Goal: Task Accomplishment & Management: Complete application form

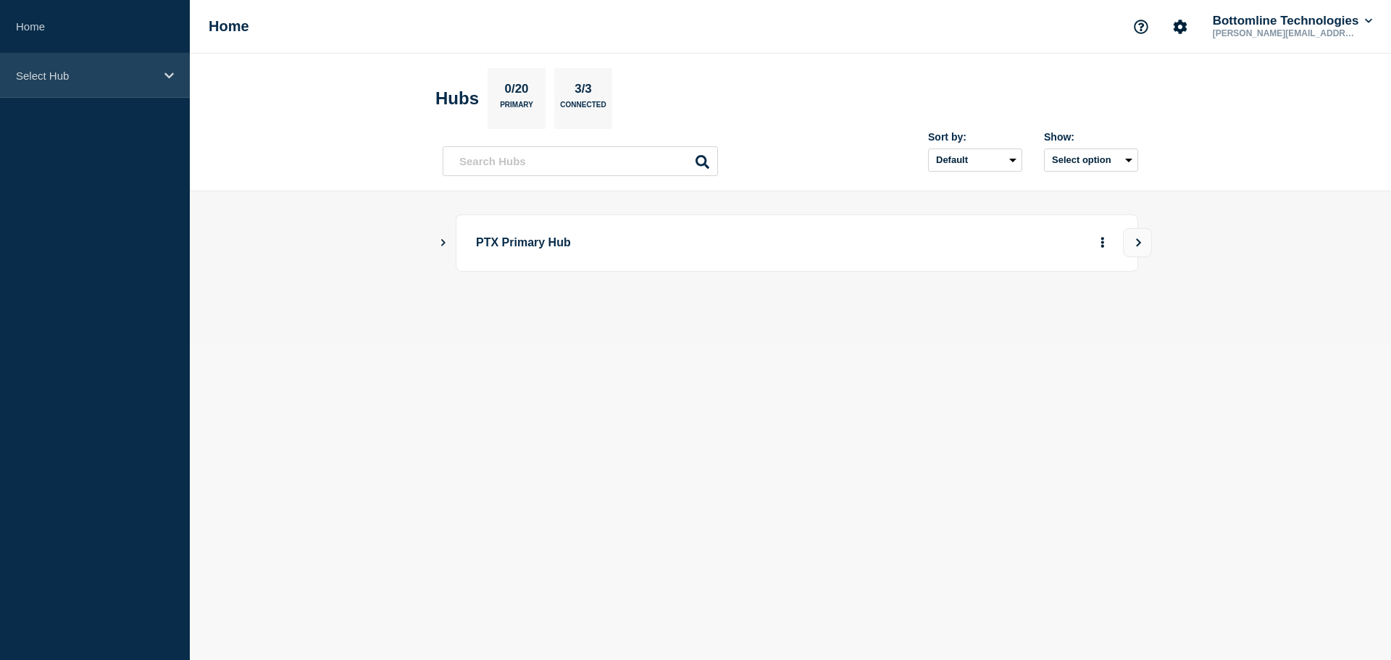
click at [42, 73] on p "Select Hub" at bounding box center [85, 76] width 139 height 12
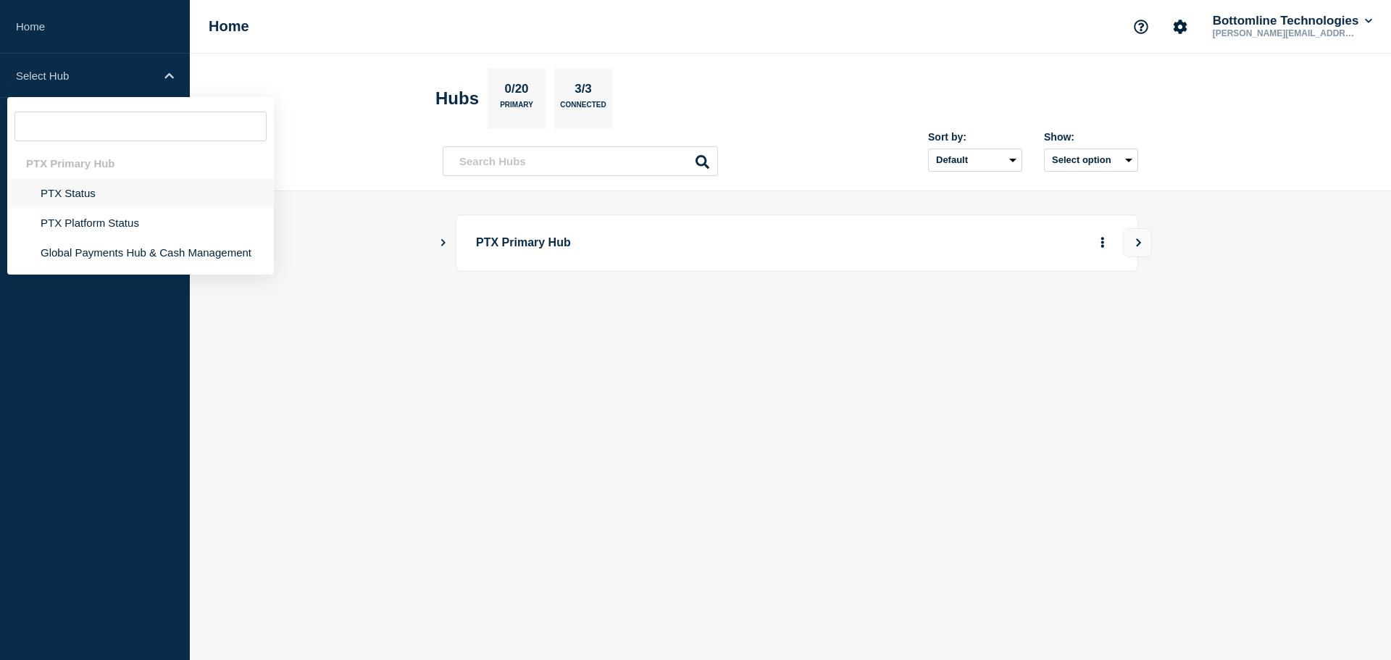
click at [67, 193] on li "PTX Status" at bounding box center [140, 193] width 267 height 30
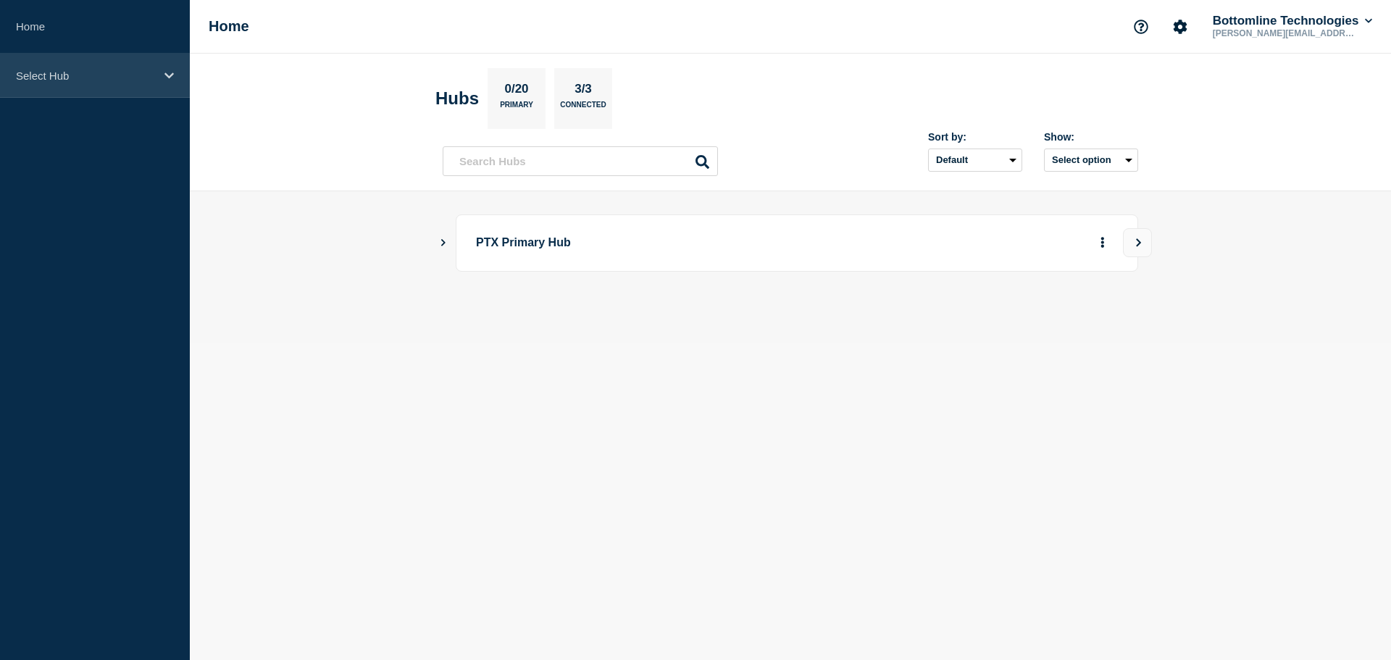
click at [96, 67] on div "Select Hub" at bounding box center [95, 76] width 190 height 44
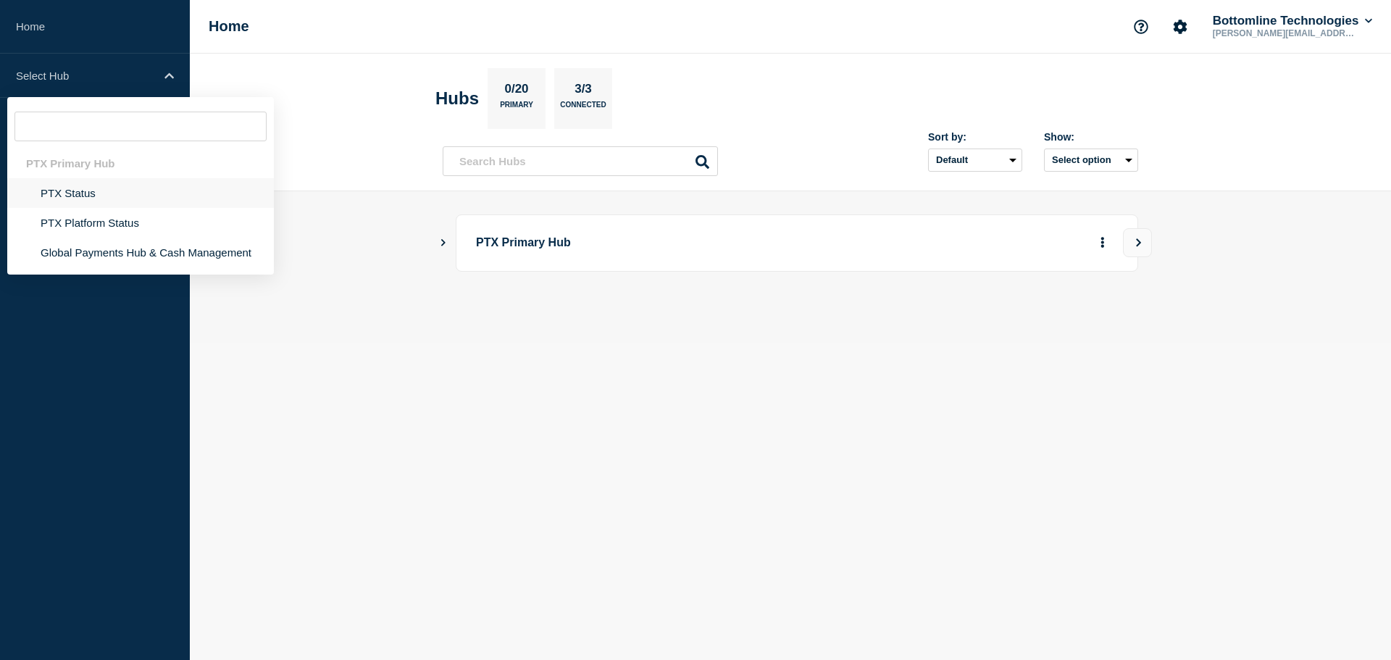
click at [77, 191] on li "PTX Status" at bounding box center [140, 193] width 267 height 30
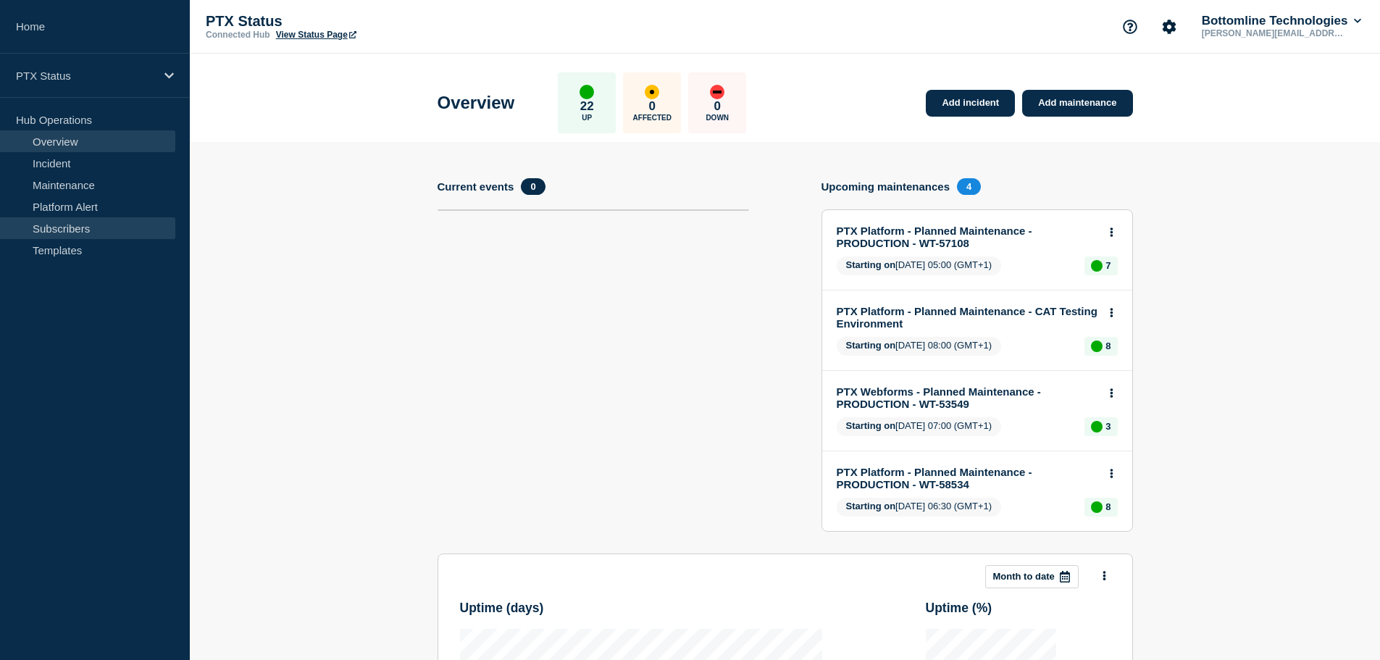
click at [78, 235] on link "Subscribers" at bounding box center [87, 228] width 175 height 22
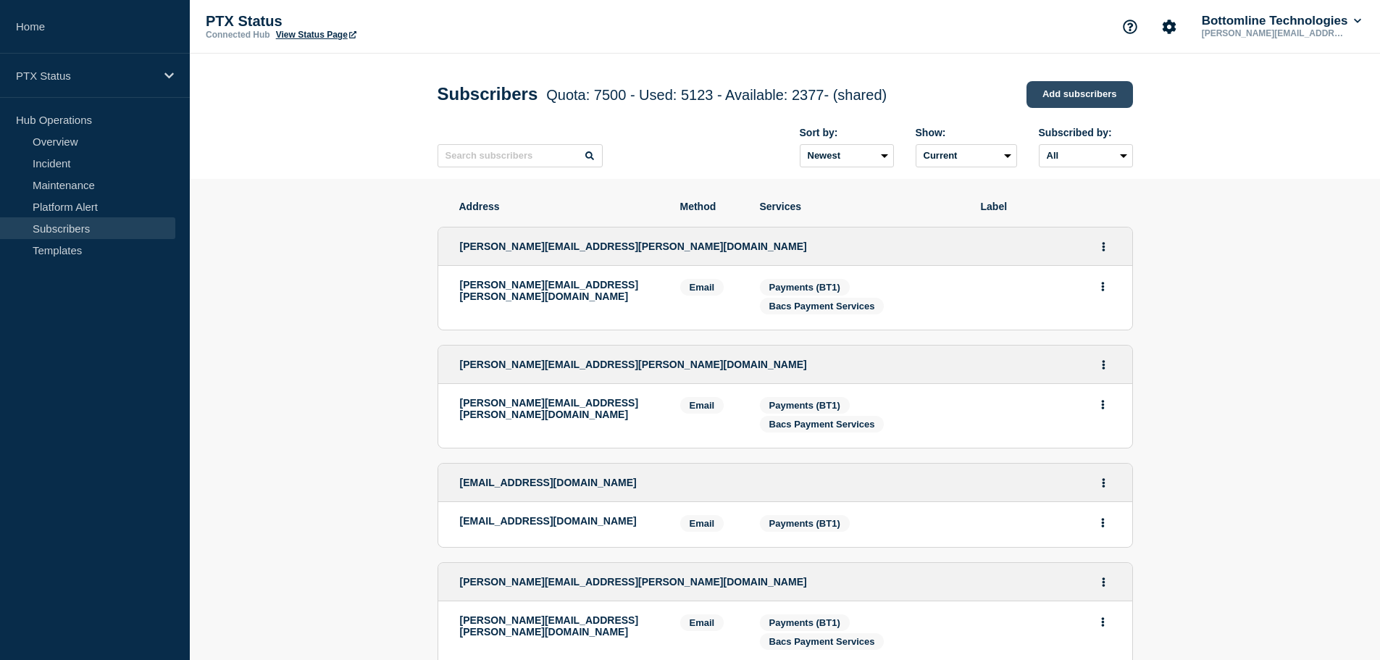
click at [1063, 102] on link "Add subscribers" at bounding box center [1080, 94] width 107 height 27
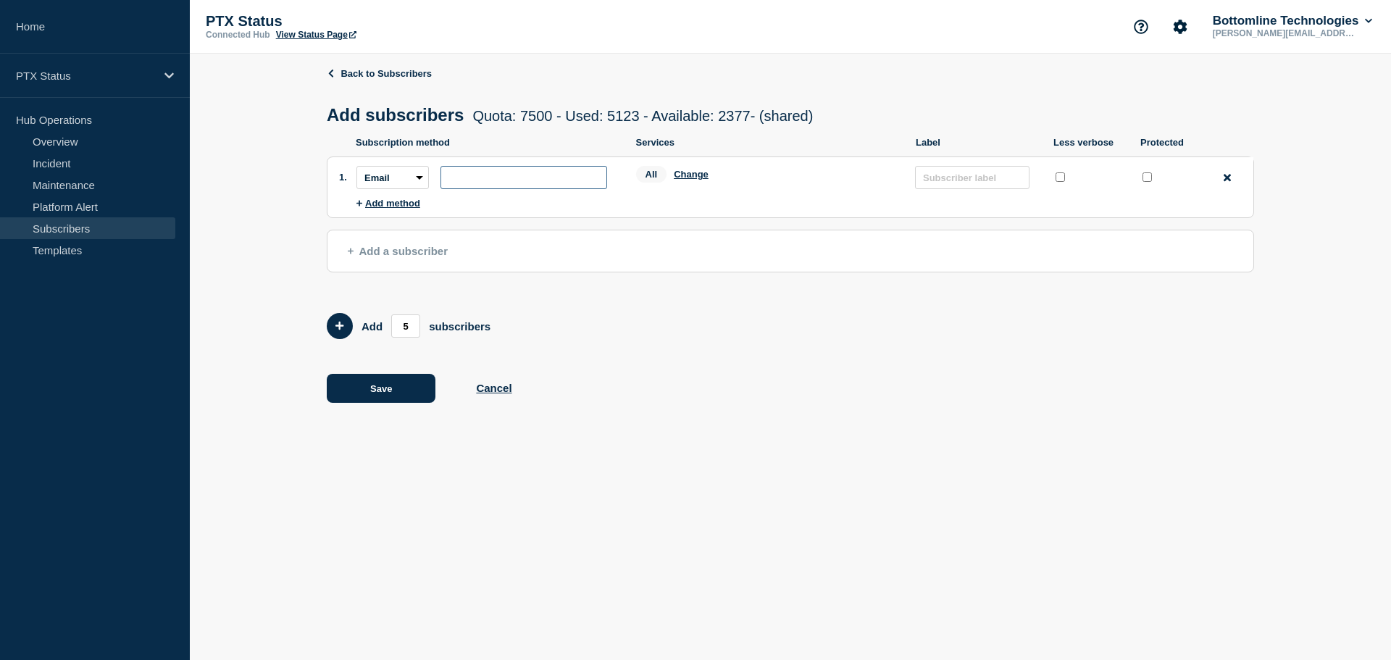
click at [473, 181] on input "subscription-address" at bounding box center [523, 177] width 167 height 23
paste input "simon.parker@jameshall.co.uk"
type input "simon.parker@jameshall.co.uk"
click at [1150, 180] on input "protected checkbox" at bounding box center [1147, 176] width 9 height 9
checkbox input "true"
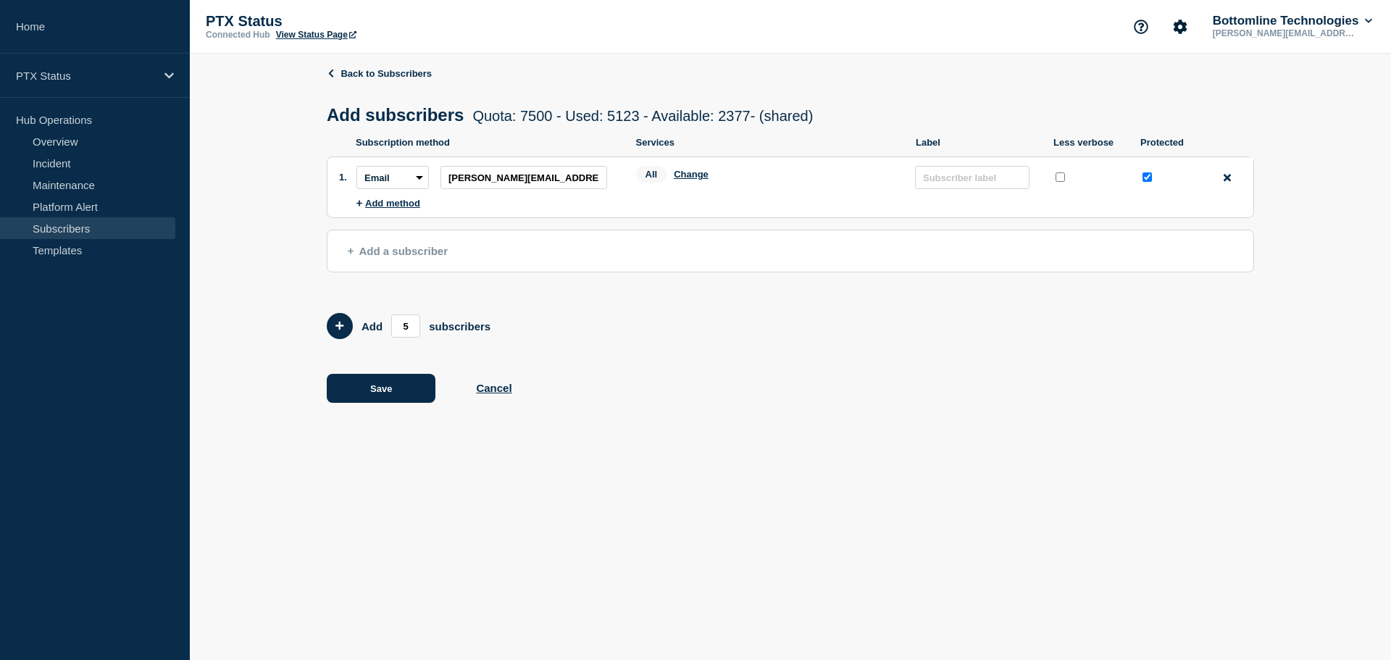
click at [682, 170] on div "All Change" at bounding box center [768, 177] width 265 height 22
click at [688, 180] on button "Change" at bounding box center [691, 174] width 35 height 11
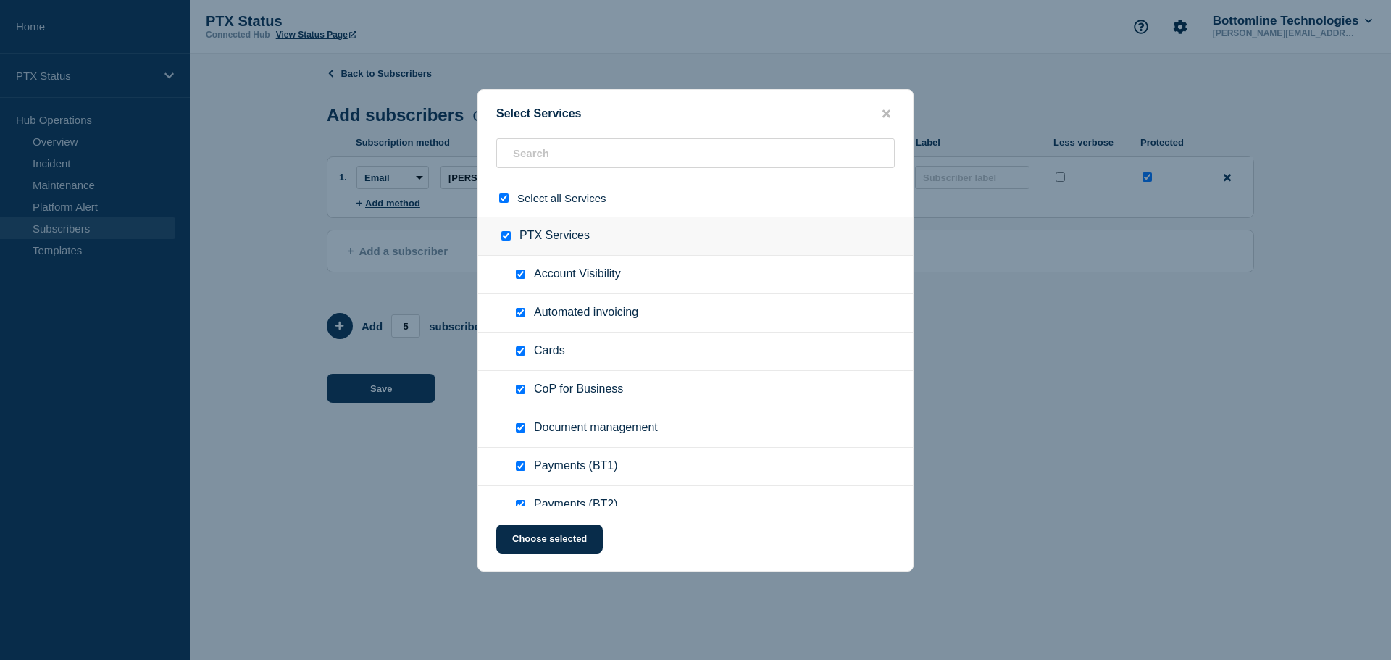
click at [506, 199] on input "select all checkbox" at bounding box center [503, 197] width 9 height 9
checkbox input "false"
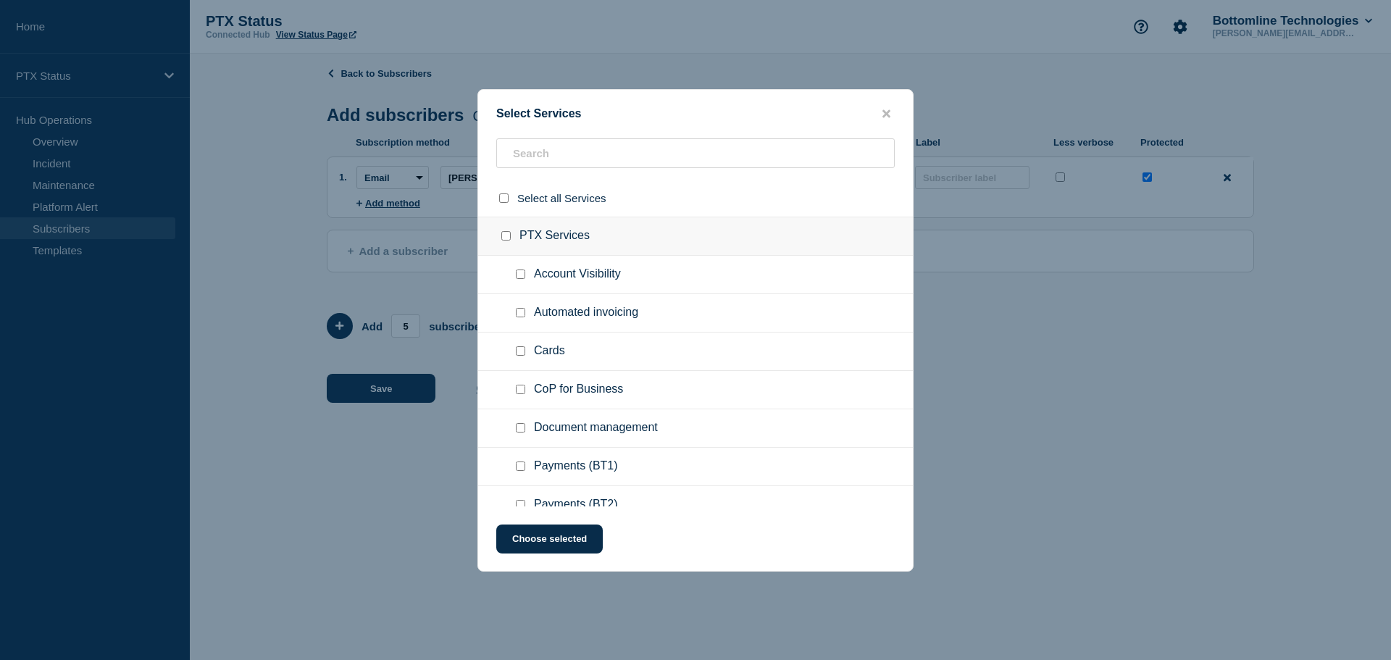
checkbox input "false"
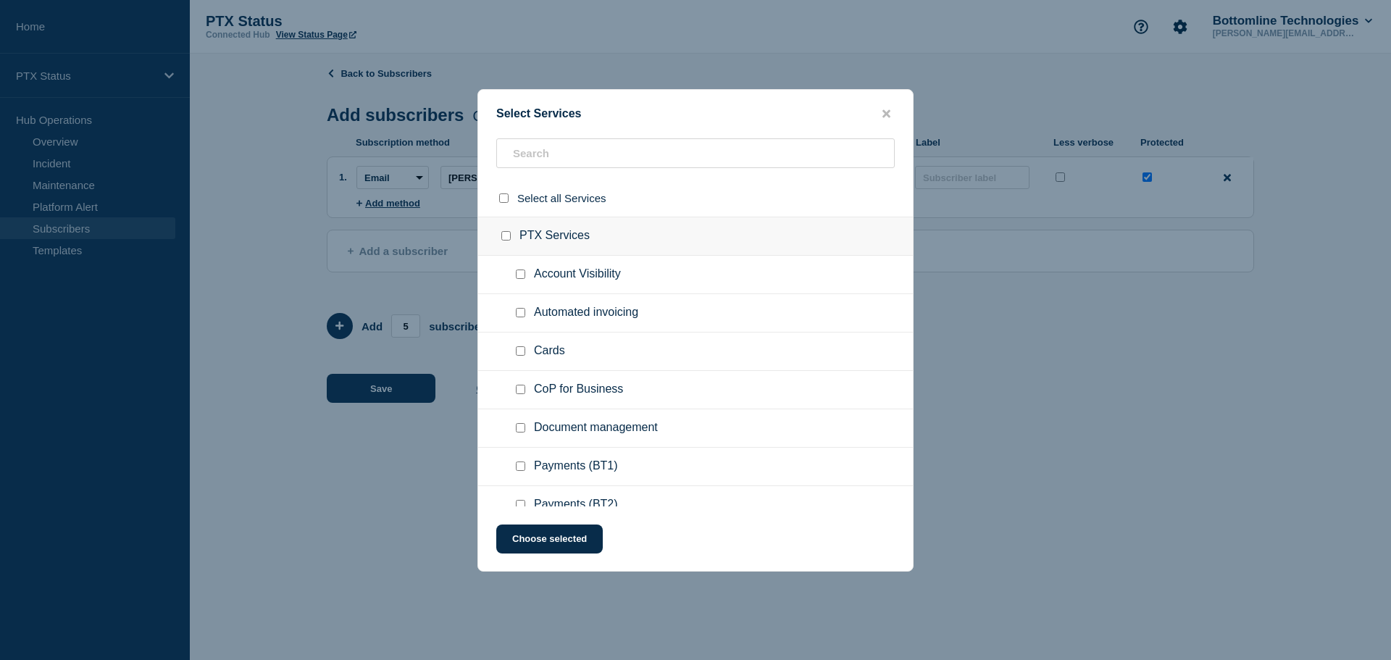
checkbox input "false"
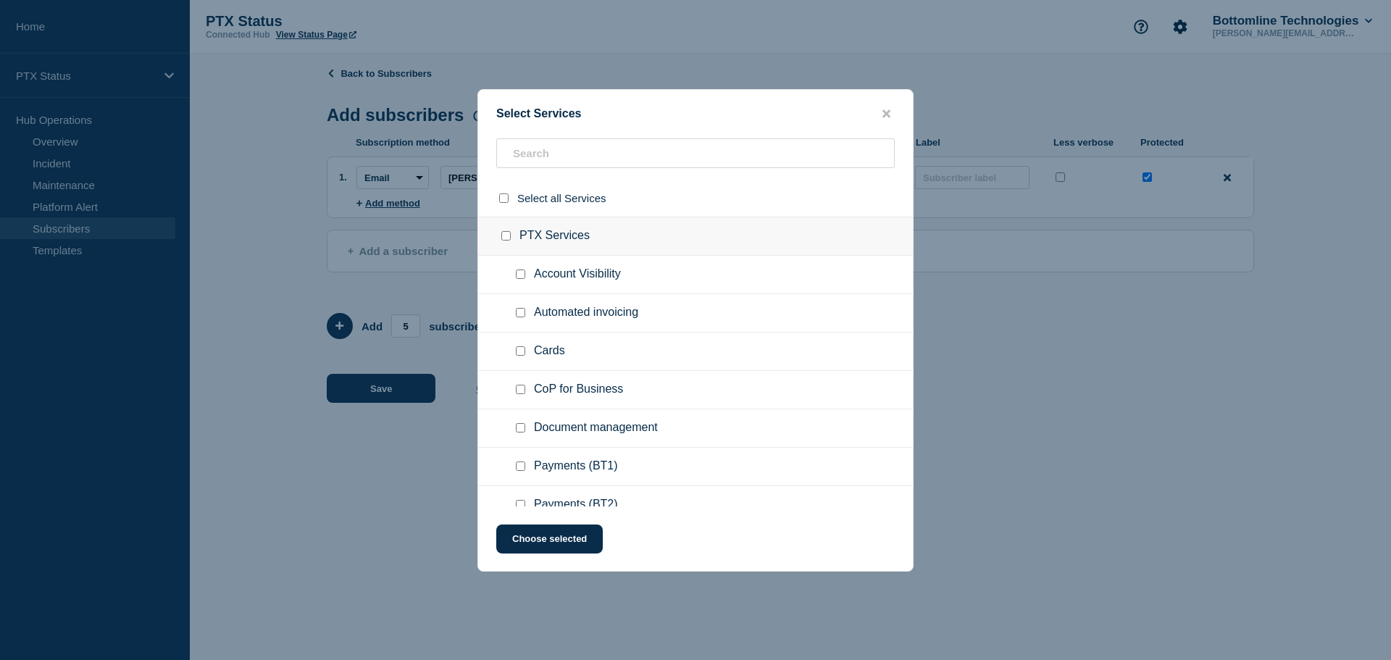
checkbox input "false"
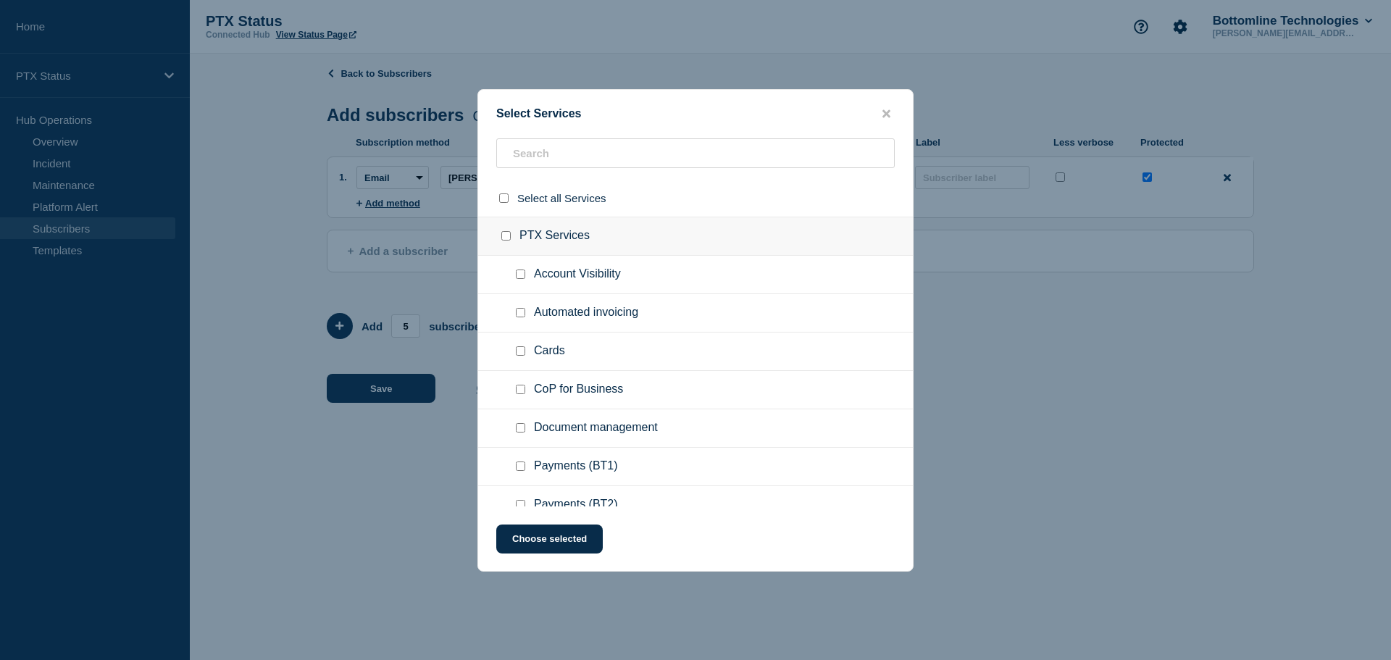
checkbox input "false"
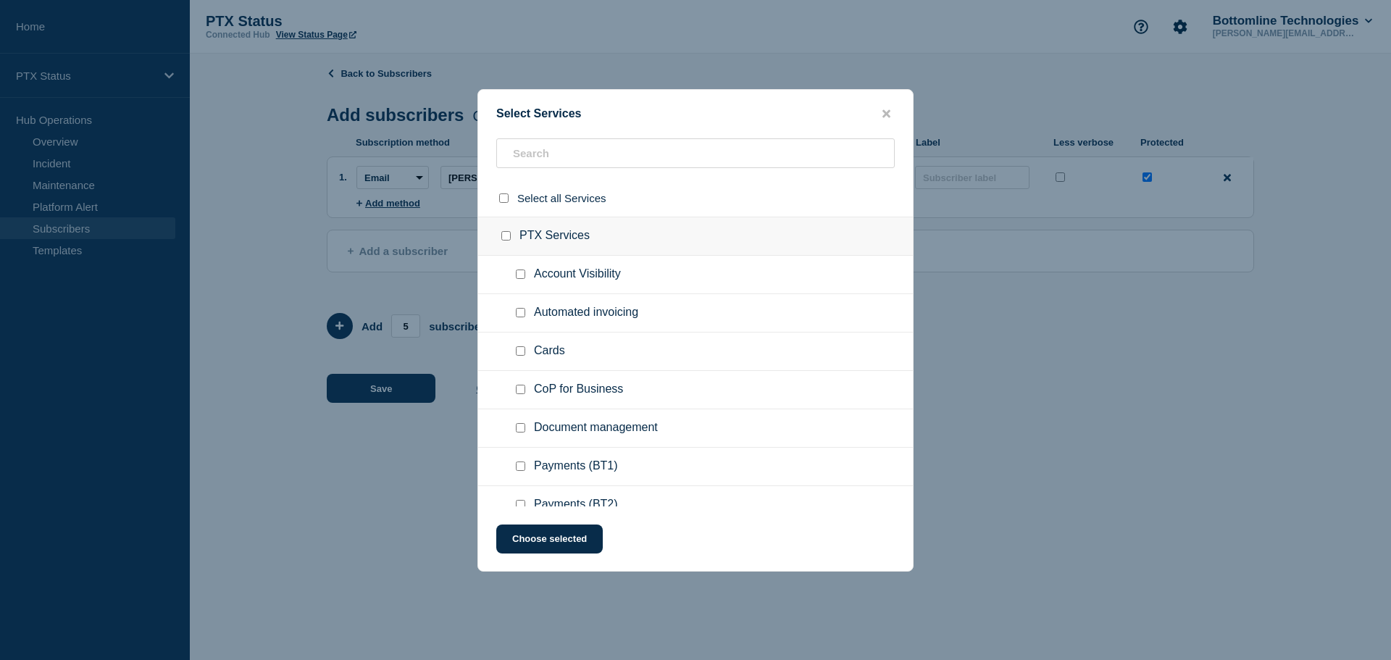
checkbox input "false"
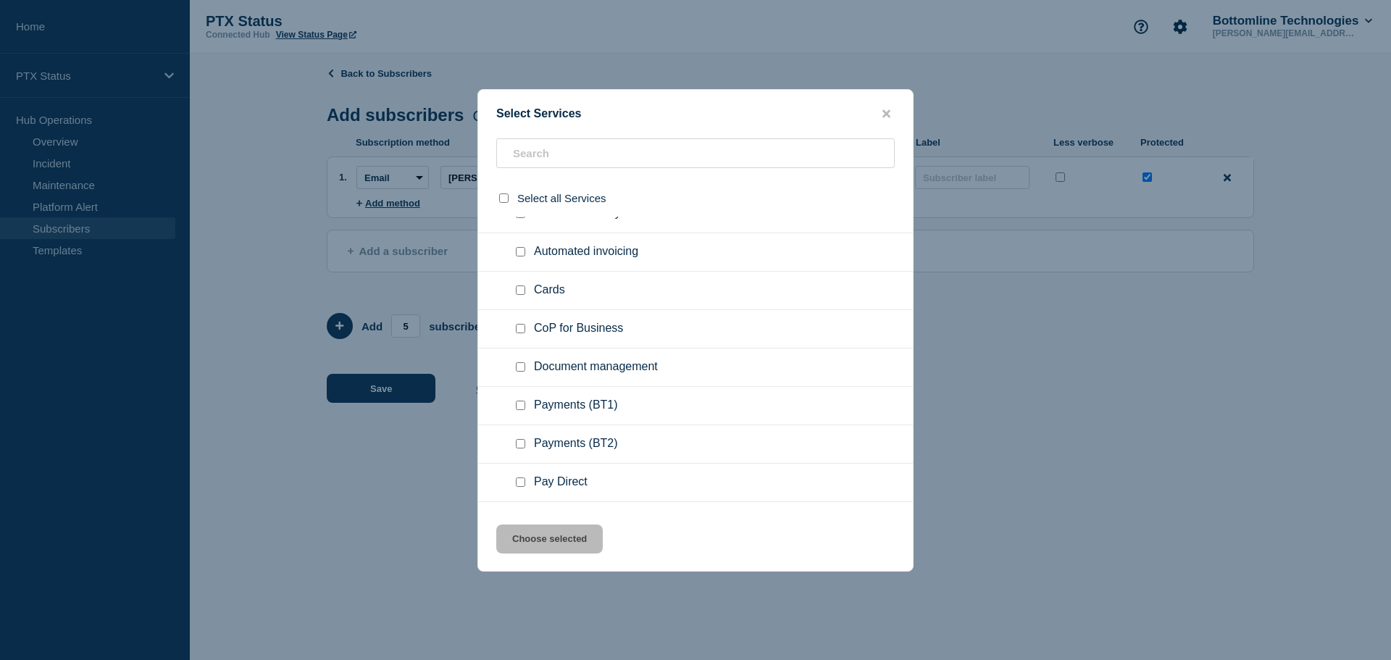
scroll to position [145, 0]
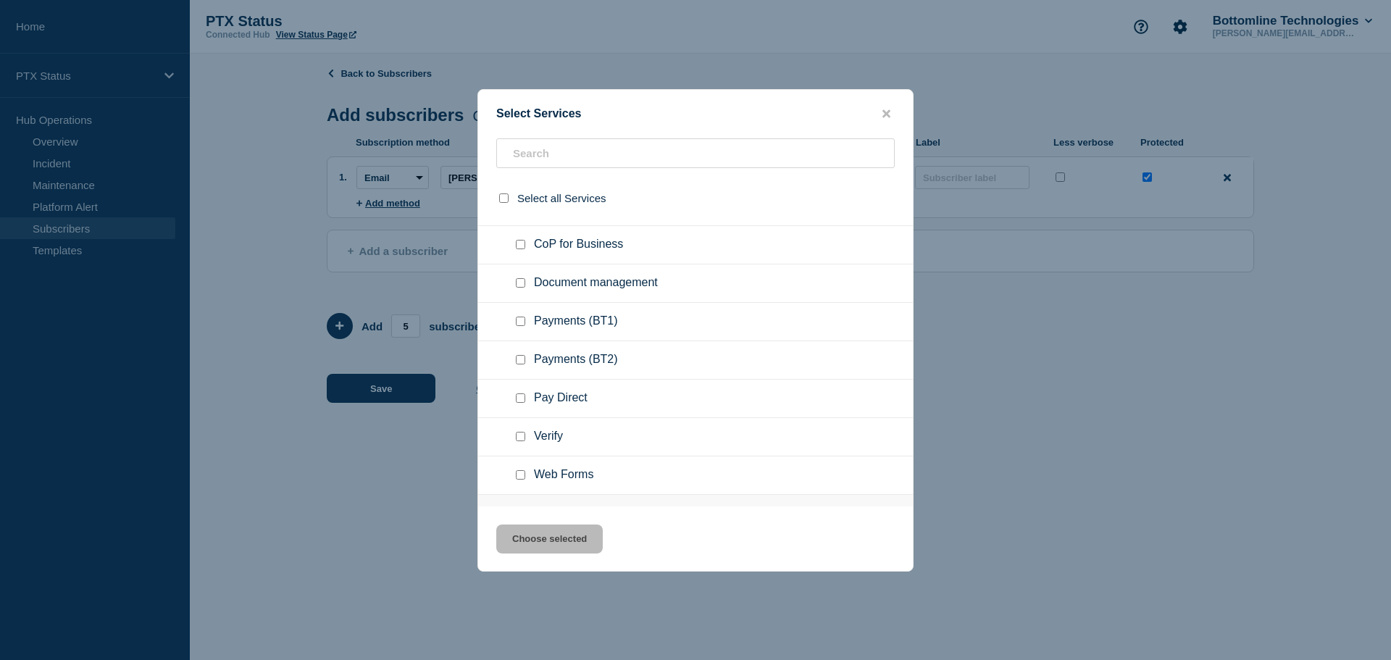
click at [521, 324] on input "Payments (BT1) checkbox" at bounding box center [520, 321] width 9 height 9
checkbox input "true"
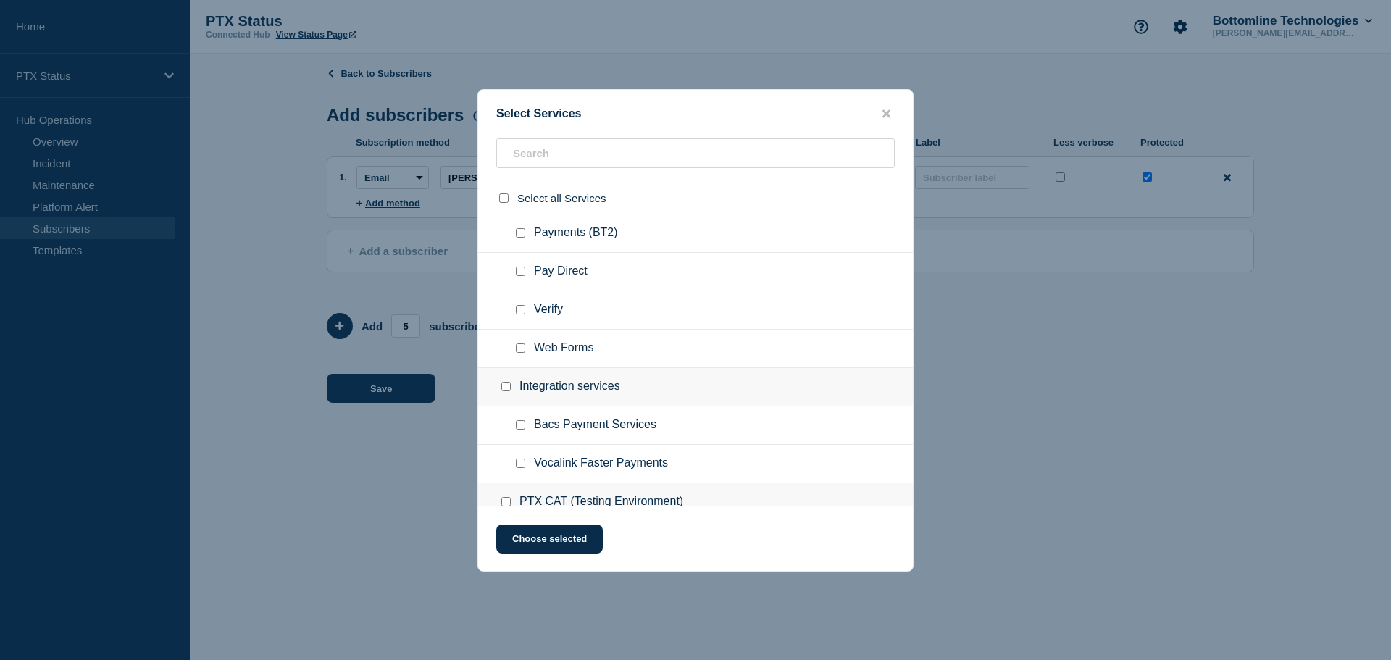
scroll to position [290, 0]
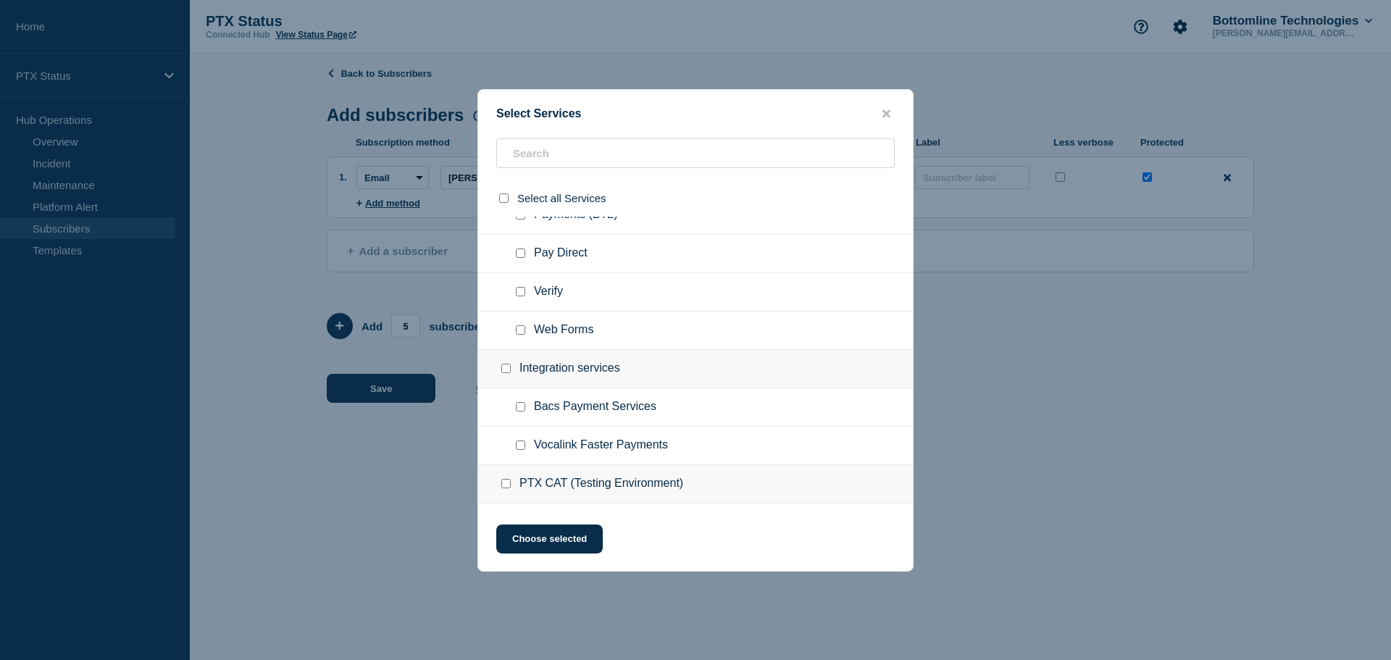
click at [518, 407] on input "Bacs Payment Services checkbox" at bounding box center [520, 406] width 9 height 9
checkbox input "true"
click at [551, 547] on button "Choose selected" at bounding box center [549, 539] width 107 height 29
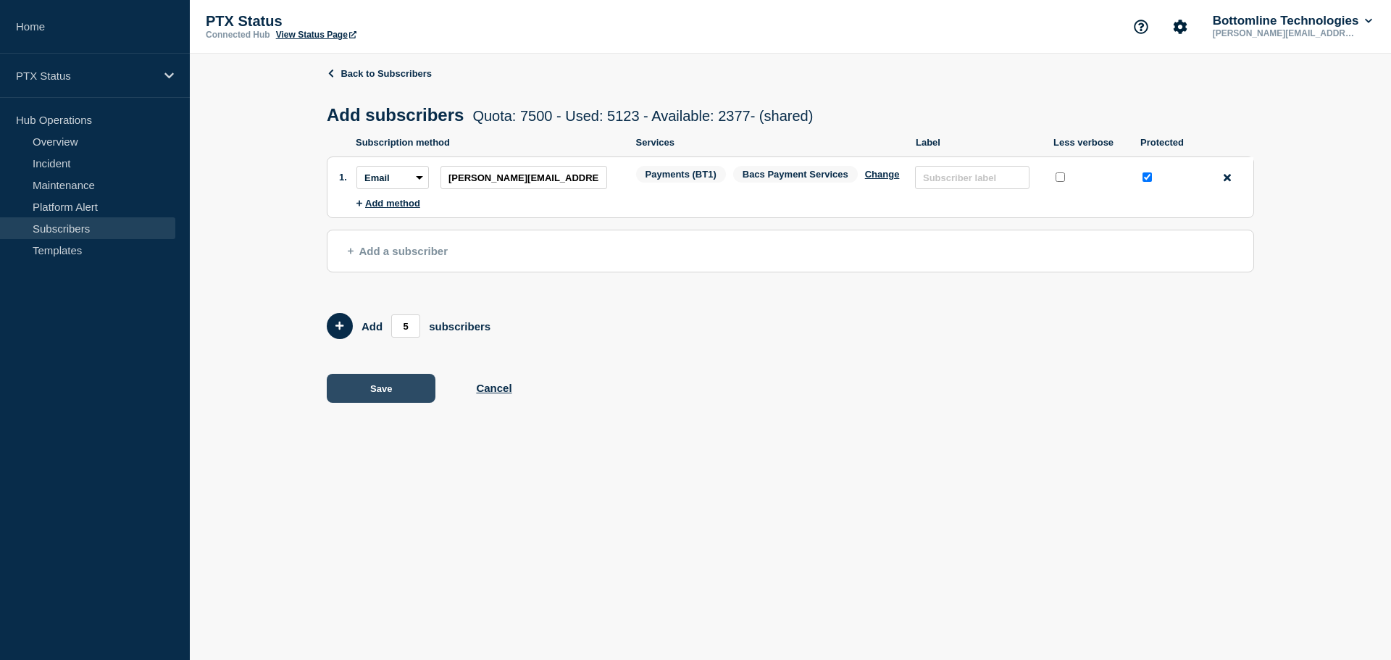
click at [388, 394] on button "Save" at bounding box center [381, 388] width 109 height 29
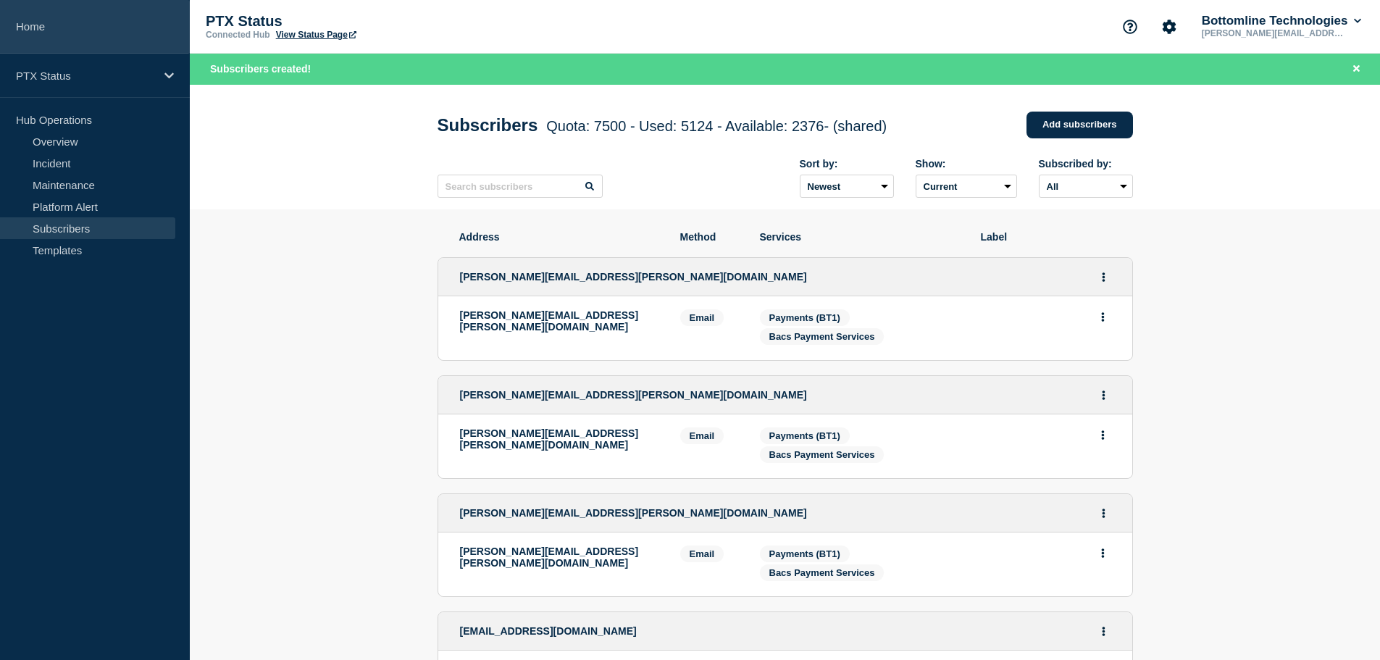
click at [29, 28] on link "Home" at bounding box center [95, 27] width 190 height 54
